Goal: Find specific page/section: Find specific page/section

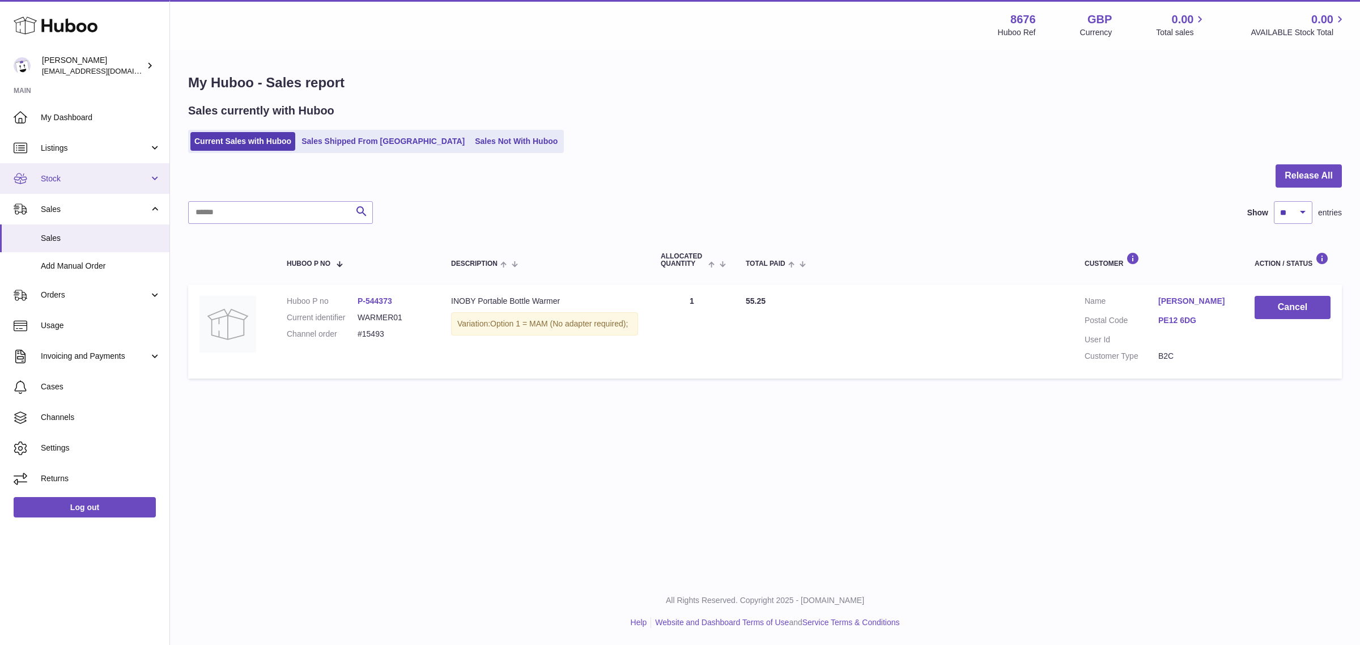
click at [83, 177] on span "Stock" at bounding box center [95, 178] width 108 height 11
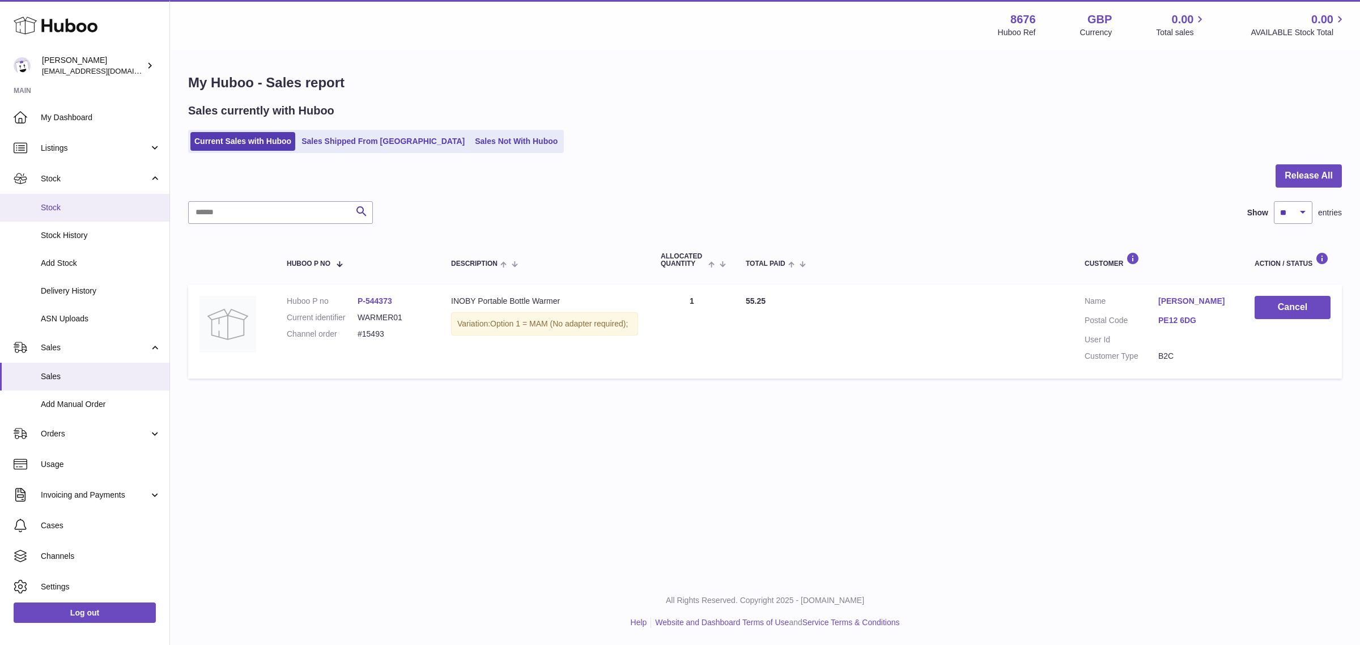
click at [83, 198] on link "Stock" at bounding box center [84, 208] width 169 height 28
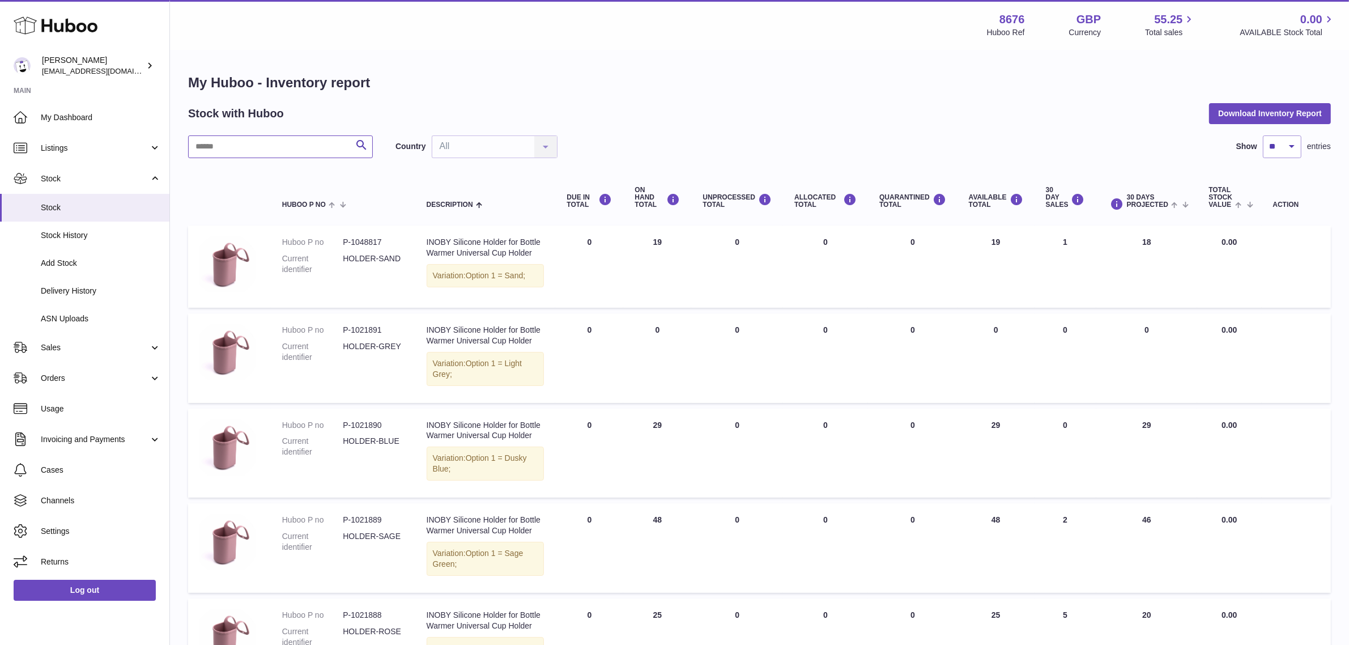
click at [306, 142] on input "text" at bounding box center [280, 146] width 185 height 23
type input "********"
